Goal: Information Seeking & Learning: Learn about a topic

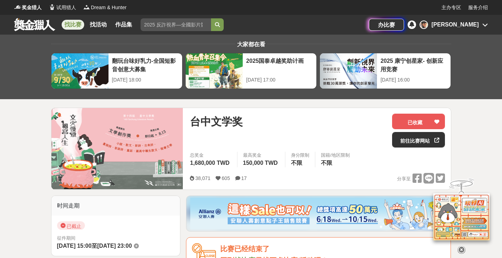
click at [69, 25] on font "找比赛" at bounding box center [73, 25] width 17 height 6
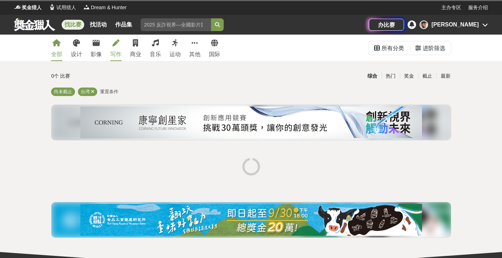
click at [117, 45] on icon at bounding box center [115, 42] width 7 height 7
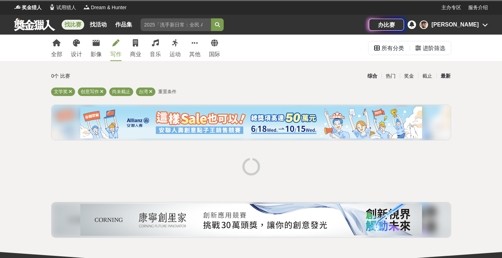
click at [442, 77] on font "最新" at bounding box center [446, 76] width 10 height 6
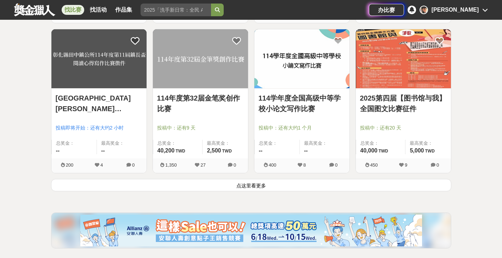
scroll to position [917, 0]
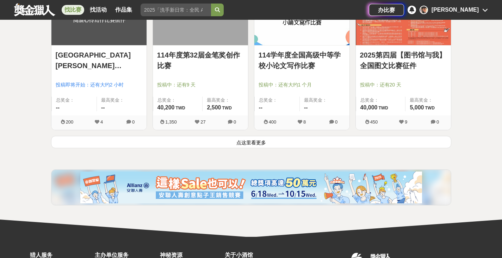
click at [270, 143] on button "点这里看更多" at bounding box center [251, 142] width 401 height 12
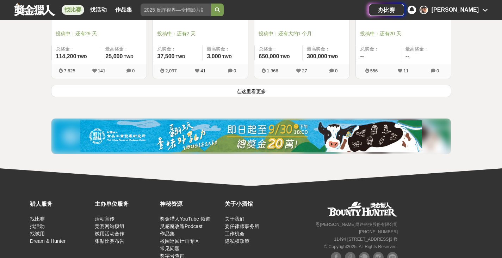
scroll to position [1869, 0]
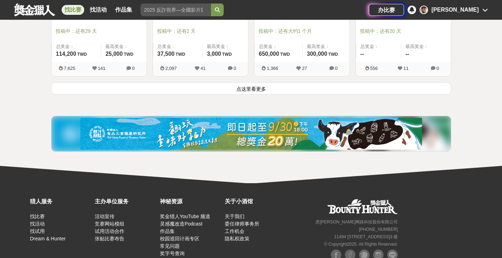
click at [273, 85] on button "点这里看更多" at bounding box center [251, 88] width 401 height 12
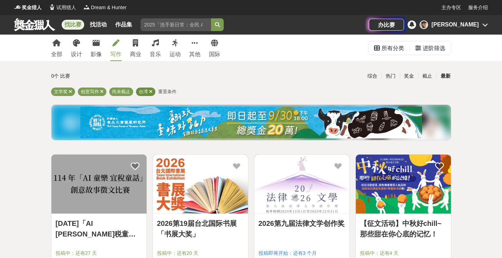
click at [148, 92] on div "台湾" at bounding box center [145, 91] width 19 height 8
click at [151, 91] on icon at bounding box center [151, 91] width 4 height 5
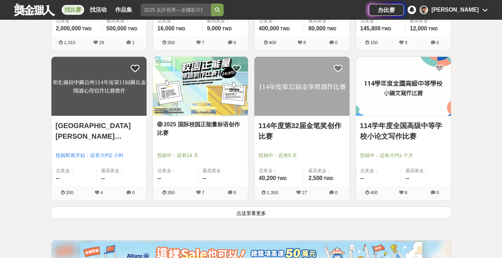
scroll to position [882, 0]
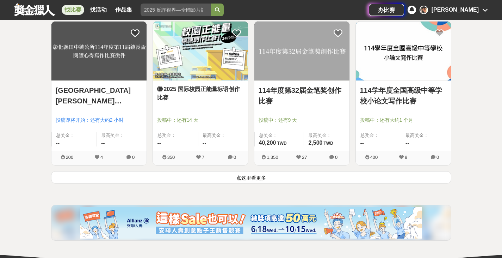
click at [316, 178] on button "点这里看更多" at bounding box center [251, 177] width 401 height 12
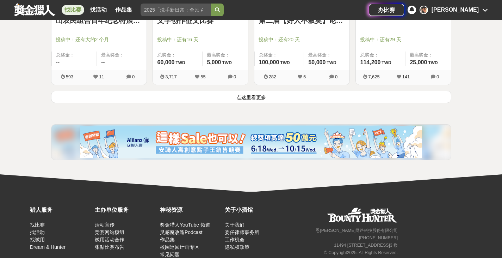
scroll to position [1893, 0]
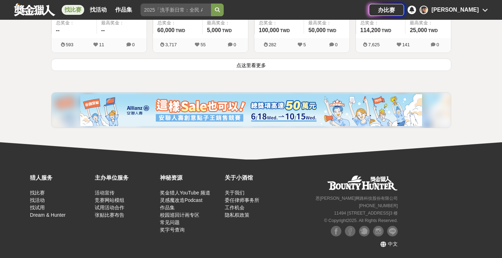
click at [471, 11] on font "Ashley" at bounding box center [455, 10] width 47 height 6
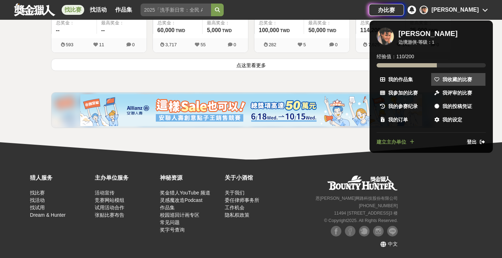
click at [464, 78] on font "我收藏的比赛" at bounding box center [458, 80] width 30 height 6
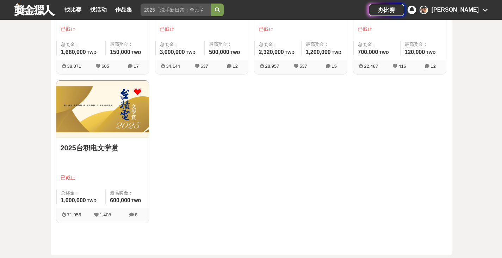
scroll to position [212, 0]
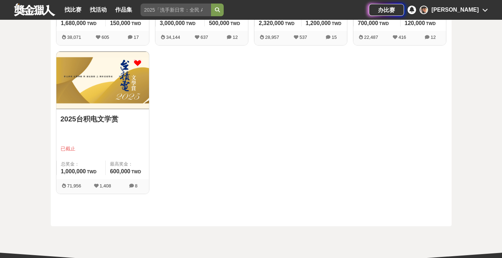
click at [113, 85] on img at bounding box center [102, 79] width 93 height 57
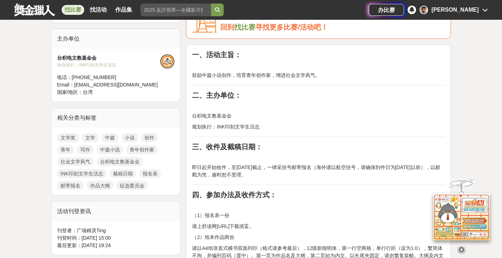
scroll to position [176, 0]
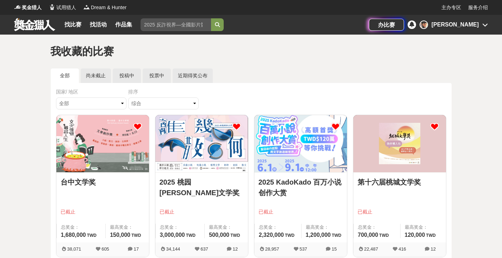
click at [86, 138] on img at bounding box center [102, 143] width 93 height 57
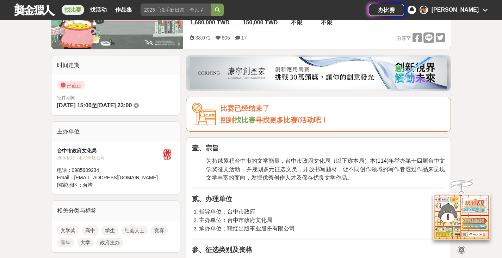
scroll to position [141, 0]
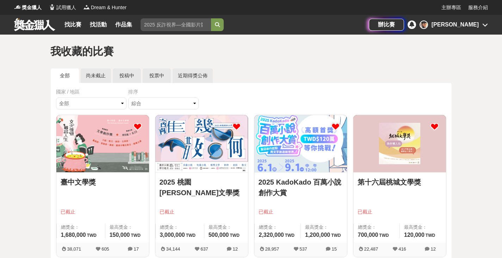
click at [81, 156] on img at bounding box center [102, 143] width 93 height 57
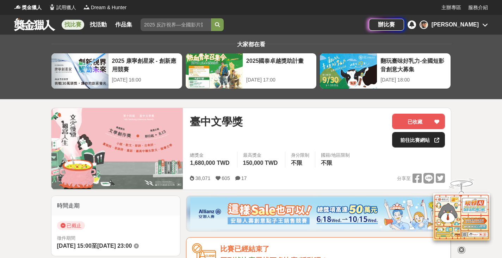
click at [394, 138] on link "前往比賽網站" at bounding box center [418, 140] width 53 height 16
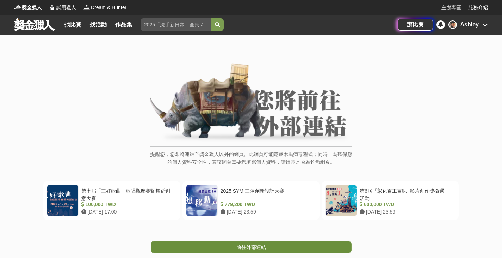
click at [265, 247] on span "前往外部連結" at bounding box center [252, 247] width 30 height 6
